Goal: Information Seeking & Learning: Learn about a topic

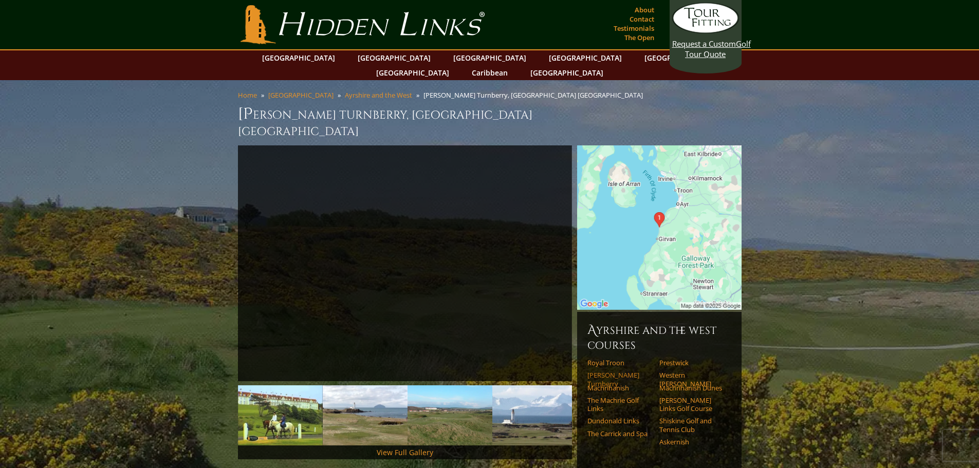
click at [613, 371] on link "[PERSON_NAME] Turnberry" at bounding box center [620, 379] width 65 height 17
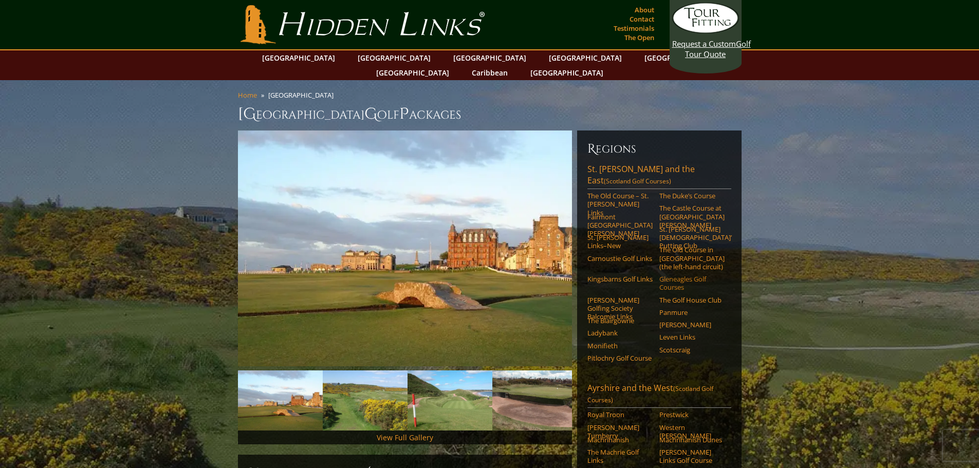
click at [678, 275] on link "Gleneagles Golf Courses" at bounding box center [692, 283] width 65 height 17
